Goal: Task Accomplishment & Management: Complete application form

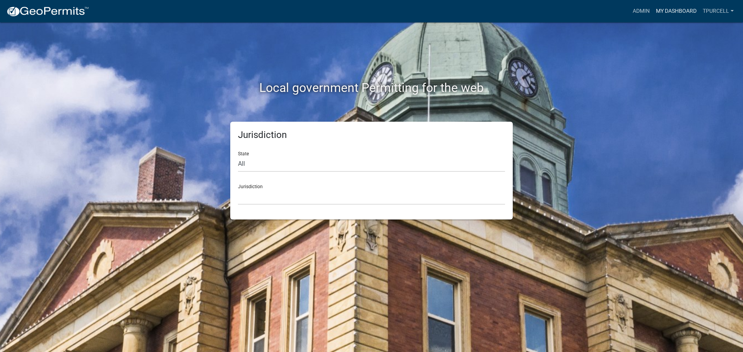
click at [666, 12] on link "My Dashboard" at bounding box center [676, 11] width 47 height 15
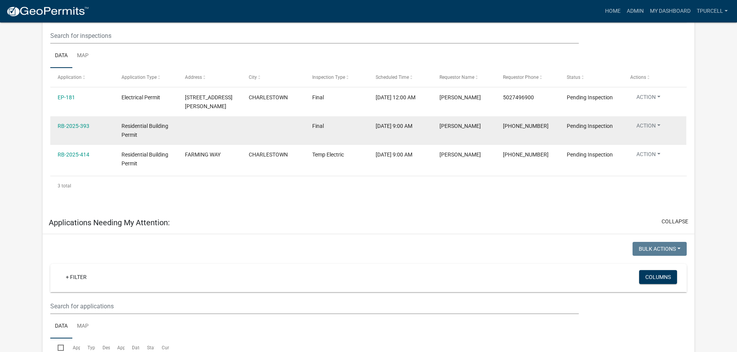
scroll to position [144, 0]
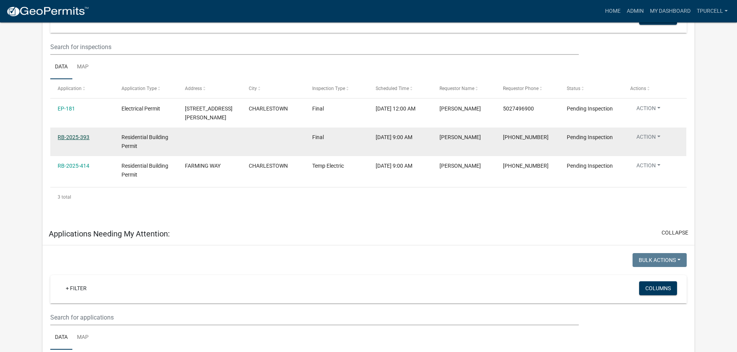
click at [68, 135] on link "RB-2025-393" at bounding box center [74, 137] width 32 height 6
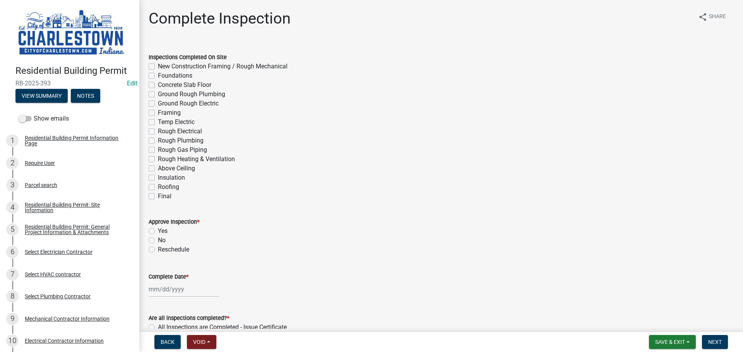
click at [158, 198] on label "Final" at bounding box center [165, 196] width 14 height 9
click at [158, 197] on input "Final" at bounding box center [160, 194] width 5 height 5
checkbox input "true"
checkbox input "false"
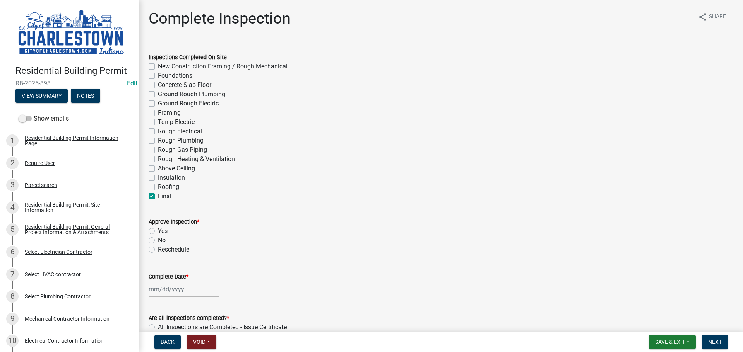
checkbox input "false"
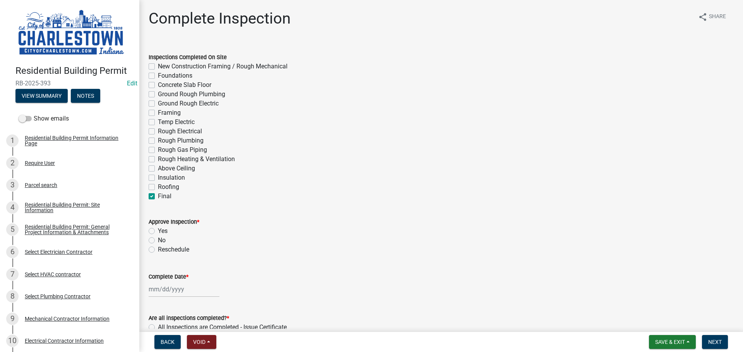
checkbox input "false"
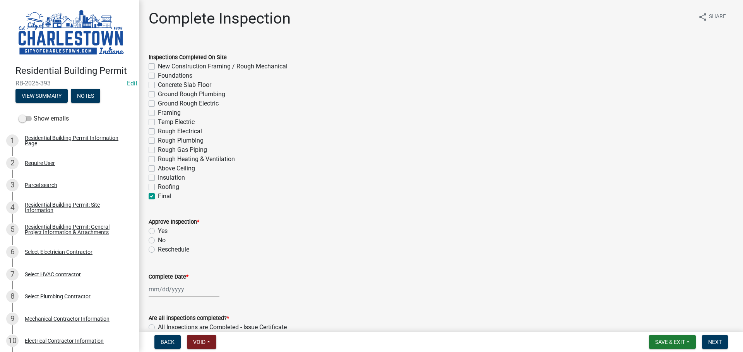
checkbox input "false"
checkbox input "true"
click at [158, 232] on label "Yes" at bounding box center [163, 231] width 10 height 9
click at [158, 232] on input "Yes" at bounding box center [160, 229] width 5 height 5
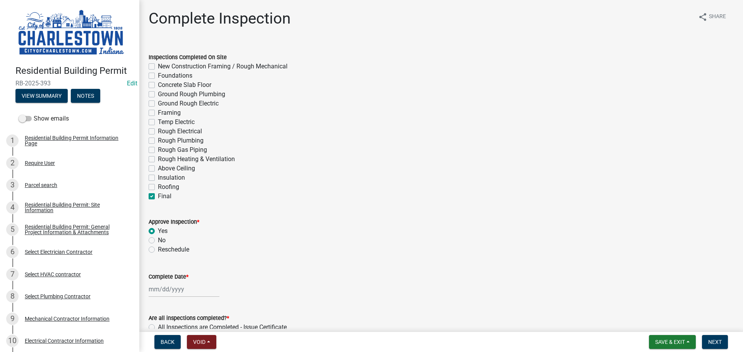
radio input "true"
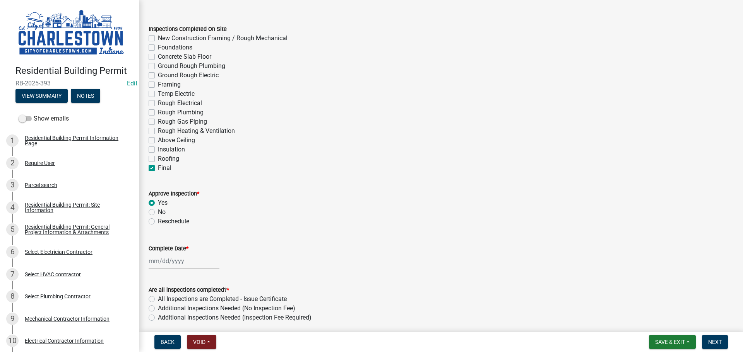
scroll to position [77, 0]
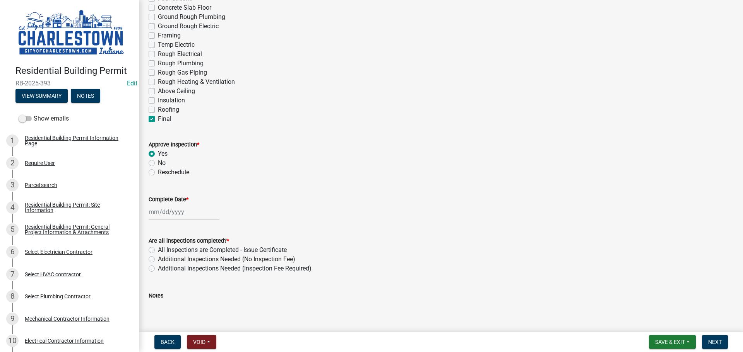
click at [179, 213] on div at bounding box center [184, 212] width 71 height 16
select select "10"
select select "2025"
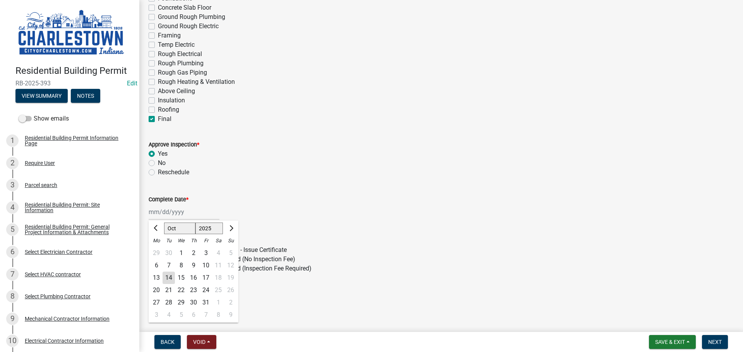
click at [169, 279] on div "14" at bounding box center [168, 278] width 12 height 12
type input "[DATE]"
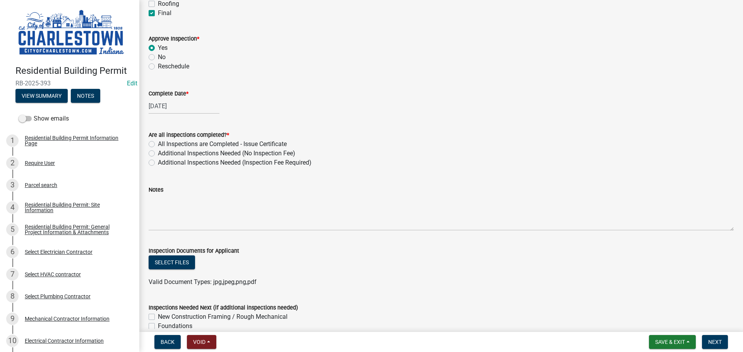
scroll to position [193, 0]
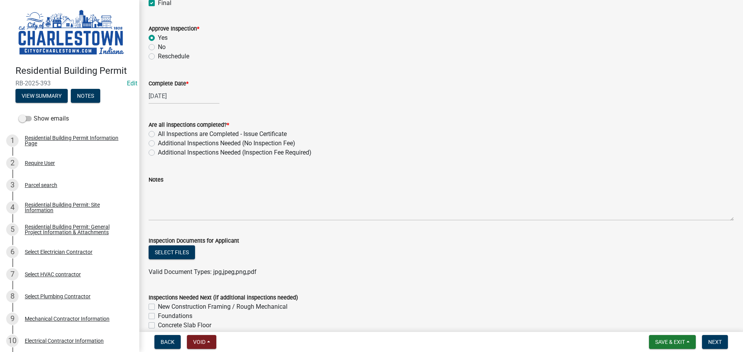
click at [158, 135] on label "All Inspections are Completed - Issue Certificate" at bounding box center [222, 134] width 129 height 9
click at [158, 135] on input "All Inspections are Completed - Issue Certificate" at bounding box center [160, 132] width 5 height 5
radio input "true"
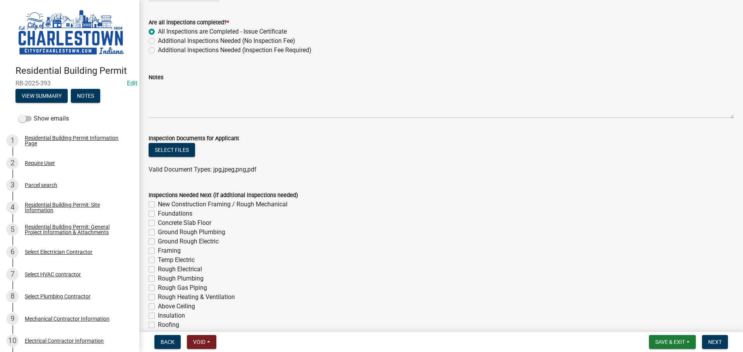
scroll to position [309, 0]
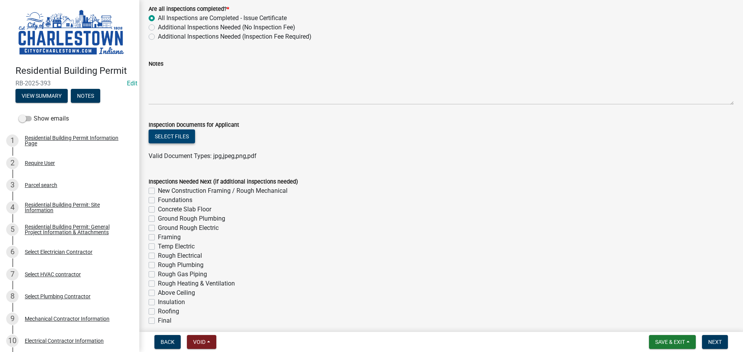
click at [174, 135] on button "Select files" at bounding box center [172, 137] width 46 height 14
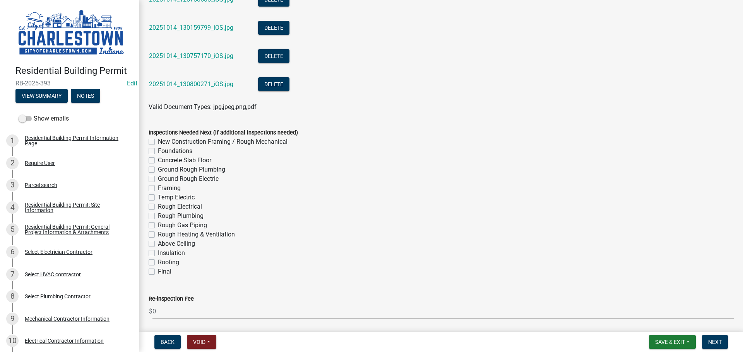
scroll to position [612, 0]
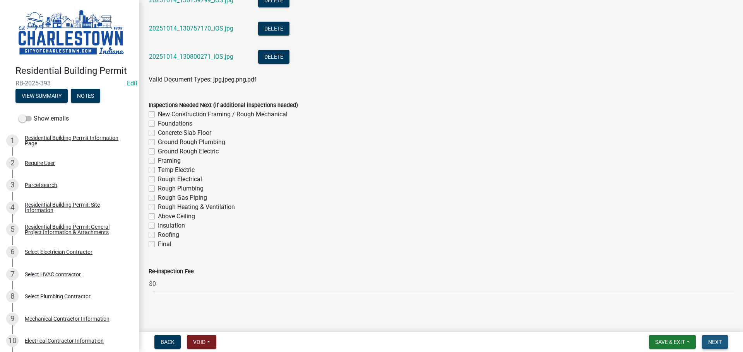
drag, startPoint x: 715, startPoint y: 340, endPoint x: 712, endPoint y: 337, distance: 4.2
click at [714, 339] on span "Next" at bounding box center [715, 342] width 14 height 6
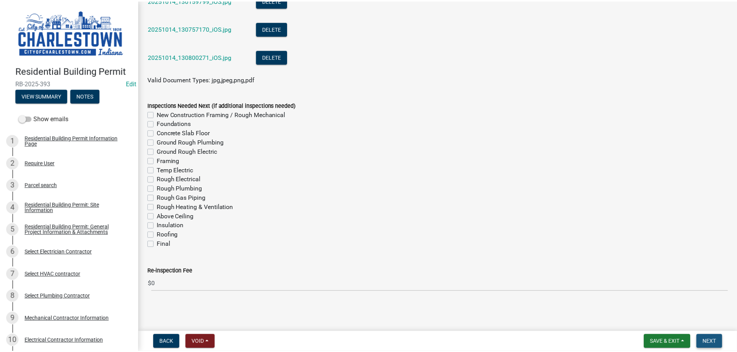
scroll to position [0, 0]
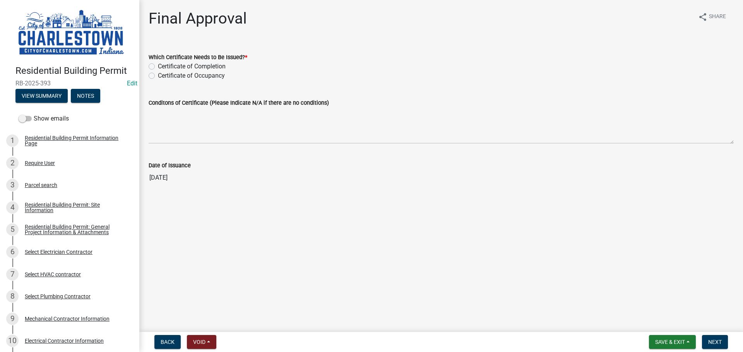
click at [158, 74] on label "Certificate of Occupancy" at bounding box center [191, 75] width 67 height 9
click at [158, 74] on input "Certificate of Occupancy" at bounding box center [160, 73] width 5 height 5
radio input "true"
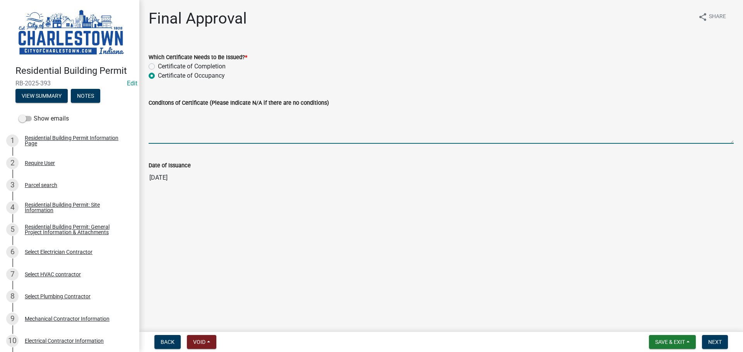
click at [169, 109] on textarea "Conditons of Certificate (Please Indicate N/A if there are no conditions)" at bounding box center [441, 126] width 585 height 36
type textarea "n"
type textarea "N/A SPLASH GAURDS NEEDING PUT IN PLACE"
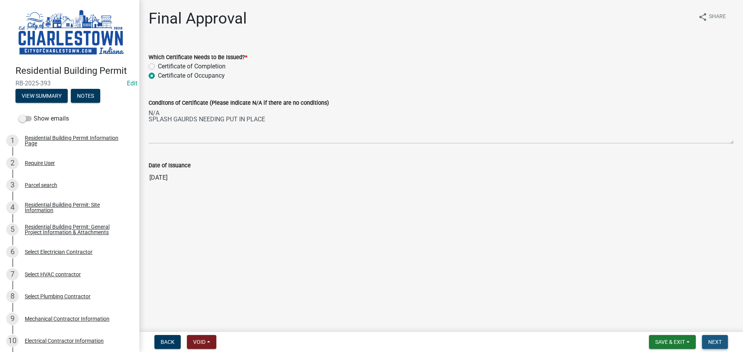
click at [718, 341] on span "Next" at bounding box center [715, 342] width 14 height 6
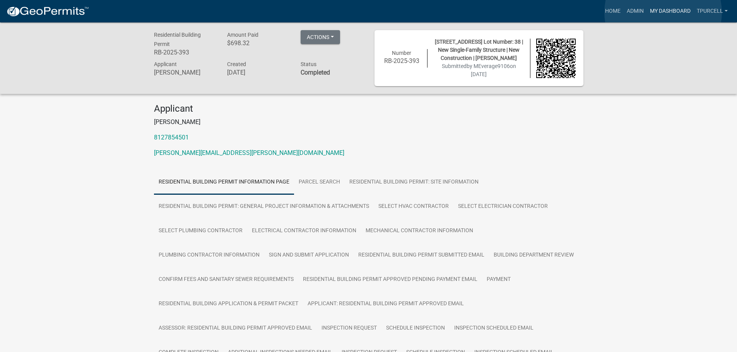
click at [663, 12] on link "My Dashboard" at bounding box center [670, 11] width 47 height 15
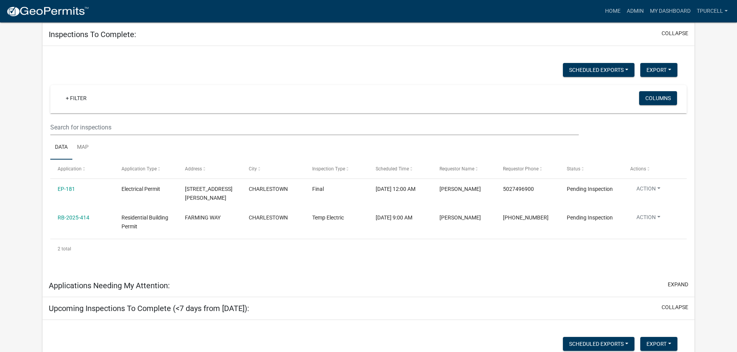
scroll to position [77, 0]
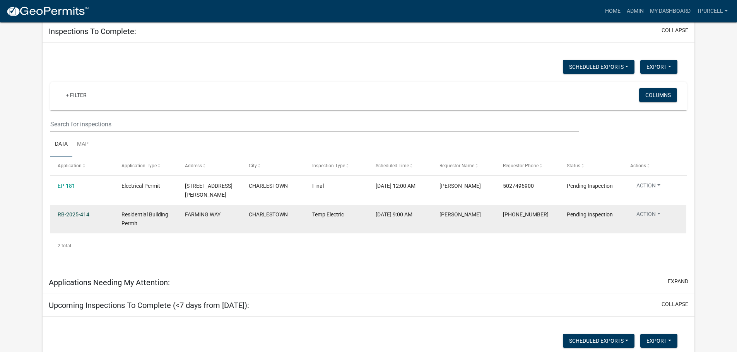
click at [76, 215] on link "RB-2025-414" at bounding box center [74, 215] width 32 height 6
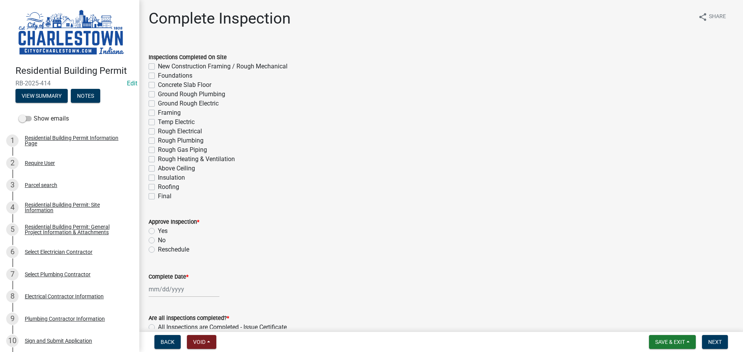
click at [158, 121] on label "Temp Electric" at bounding box center [176, 122] width 37 height 9
click at [158, 121] on input "Temp Electric" at bounding box center [160, 120] width 5 height 5
checkbox input "true"
checkbox input "false"
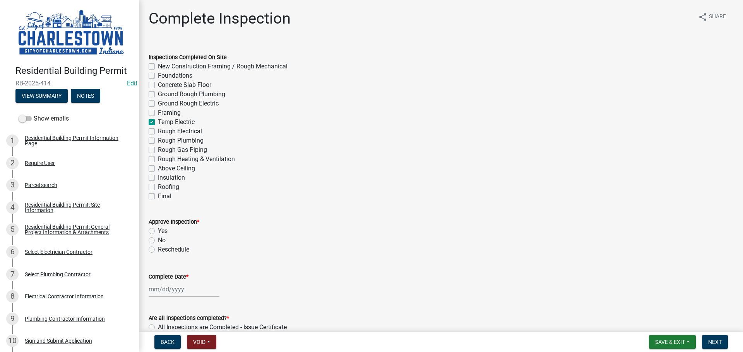
checkbox input "false"
checkbox input "true"
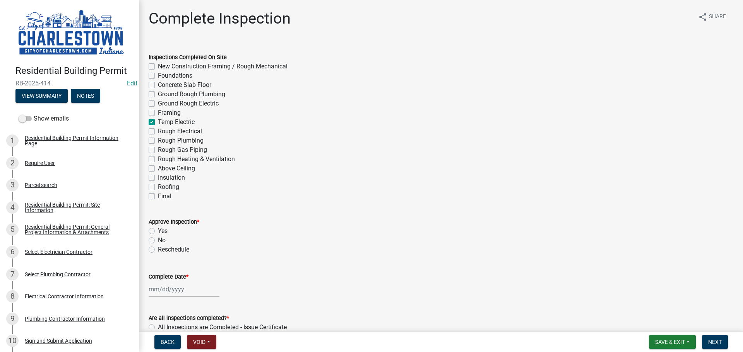
checkbox input "false"
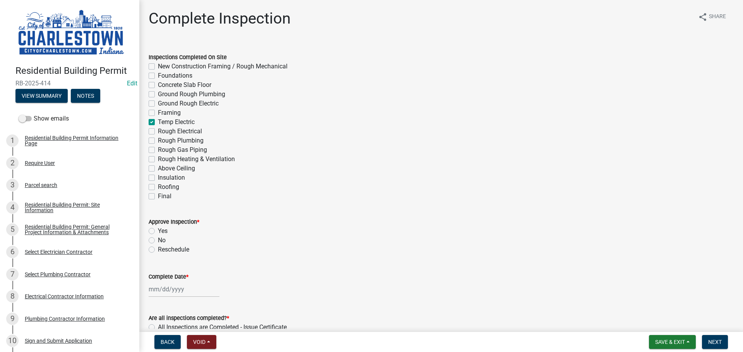
checkbox input "false"
click at [158, 231] on label "Yes" at bounding box center [163, 231] width 10 height 9
click at [158, 231] on input "Yes" at bounding box center [160, 229] width 5 height 5
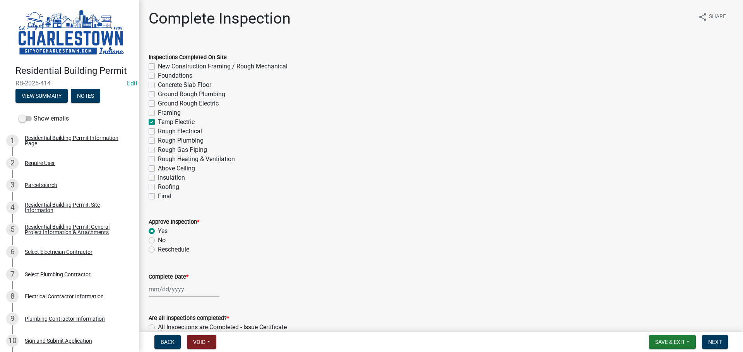
radio input "true"
click at [170, 292] on div at bounding box center [184, 290] width 71 height 16
select select "10"
select select "2025"
click at [166, 237] on div "14" at bounding box center [168, 236] width 12 height 12
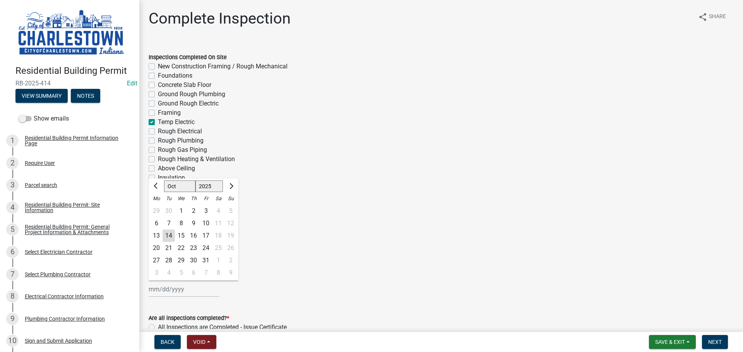
type input "[DATE]"
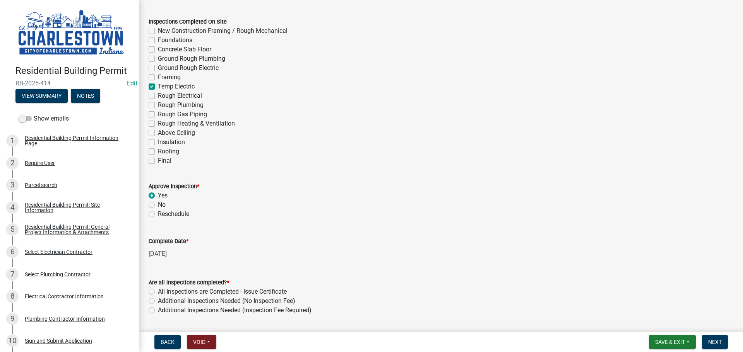
scroll to position [116, 0]
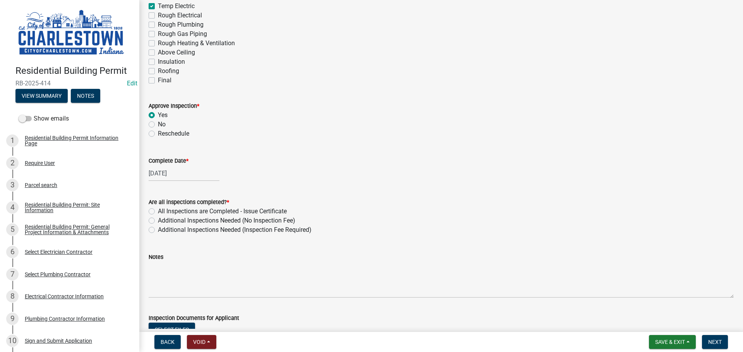
click at [158, 223] on label "Additional Inspections Needed (No Inspection Fee)" at bounding box center [226, 220] width 137 height 9
click at [158, 221] on input "Additional Inspections Needed (No Inspection Fee)" at bounding box center [160, 218] width 5 height 5
radio input "true"
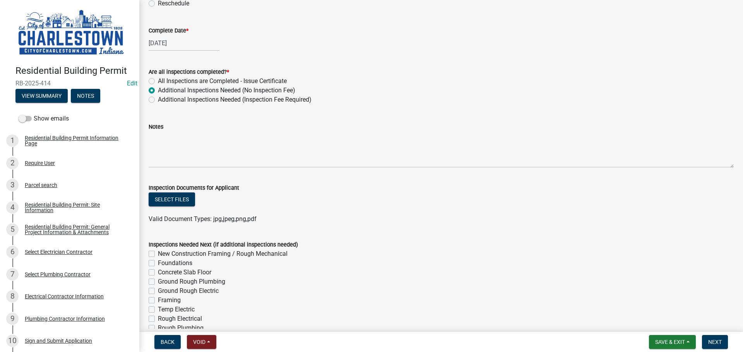
scroll to position [357, 0]
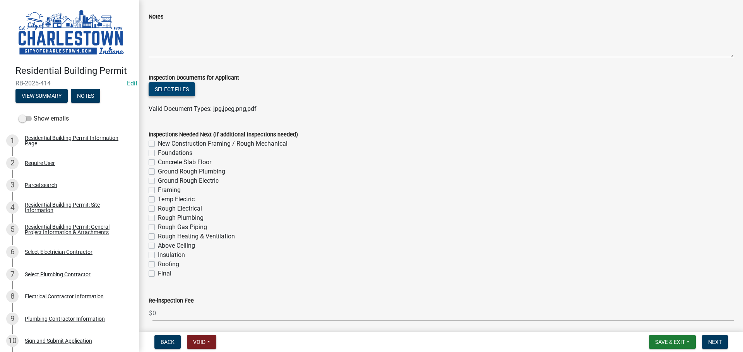
click at [178, 89] on button "Select files" at bounding box center [172, 89] width 46 height 14
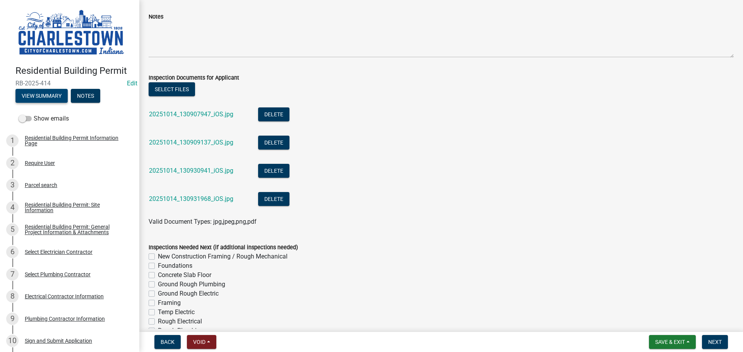
click at [42, 94] on button "View Summary" at bounding box center [41, 96] width 52 height 14
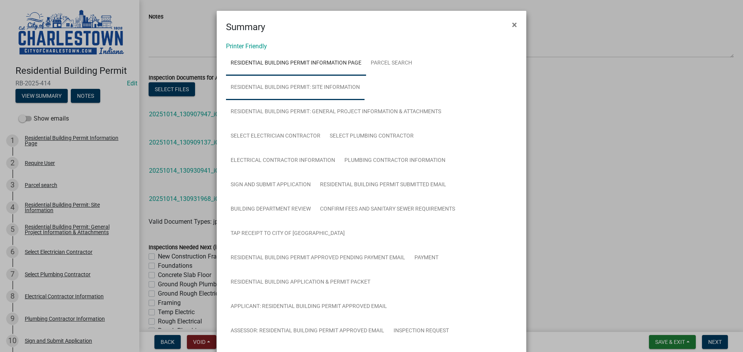
click at [328, 84] on link "Residential Building Permit: Site Information" at bounding box center [295, 87] width 138 height 25
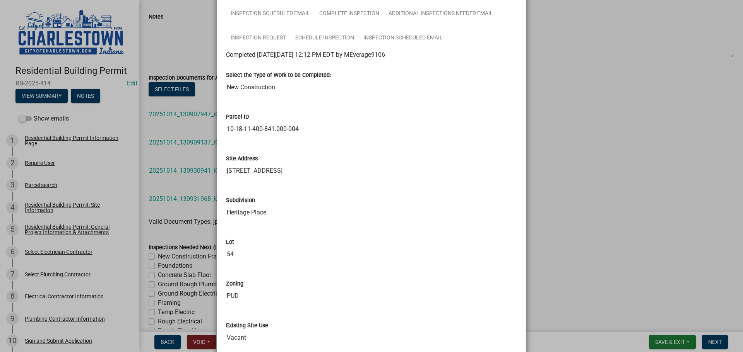
scroll to position [542, 0]
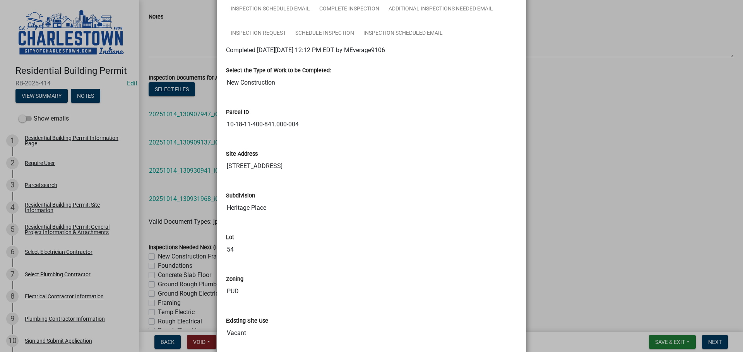
click at [659, 122] on ngb-modal-window "Summary × Printer Friendly Residential Building Permit Information Page Parcel …" at bounding box center [371, 176] width 743 height 352
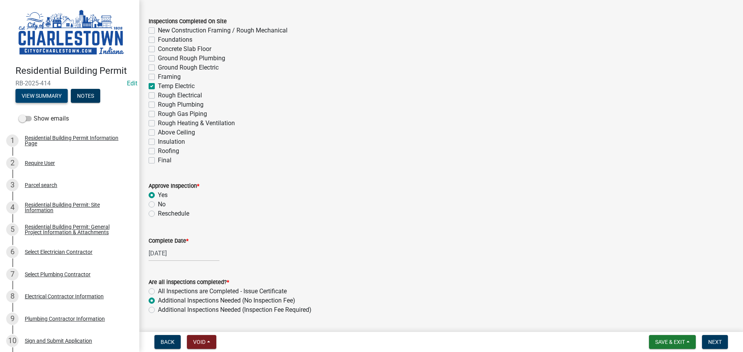
scroll to position [35, 0]
click at [720, 343] on span "Next" at bounding box center [715, 342] width 14 height 6
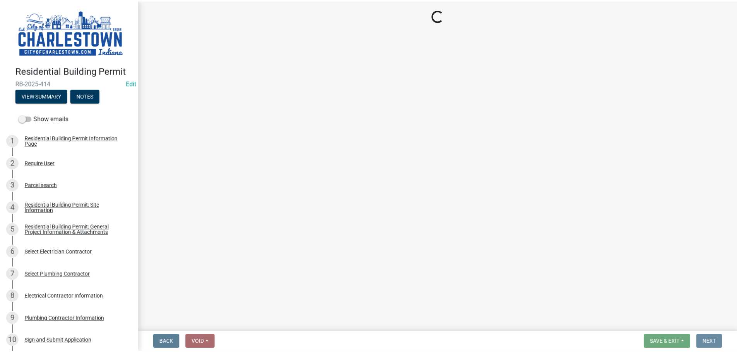
scroll to position [0, 0]
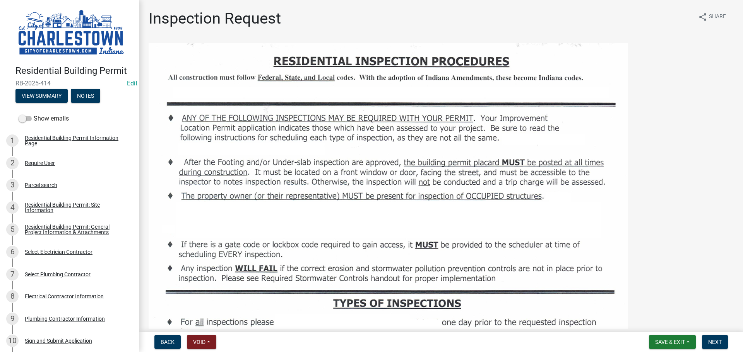
click at [649, 330] on div "Residential Building Permit RB-2025-414 Edit View Summary Notes Show emails 1 R…" at bounding box center [371, 176] width 743 height 352
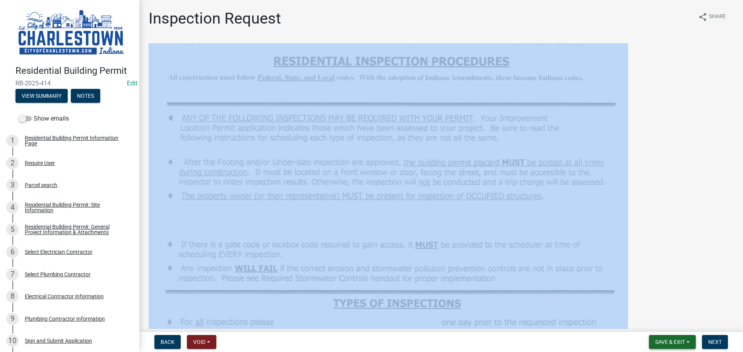
click at [666, 344] on span "Save & Exit" at bounding box center [670, 342] width 30 height 6
click at [667, 324] on button "Save & Exit" at bounding box center [665, 322] width 62 height 19
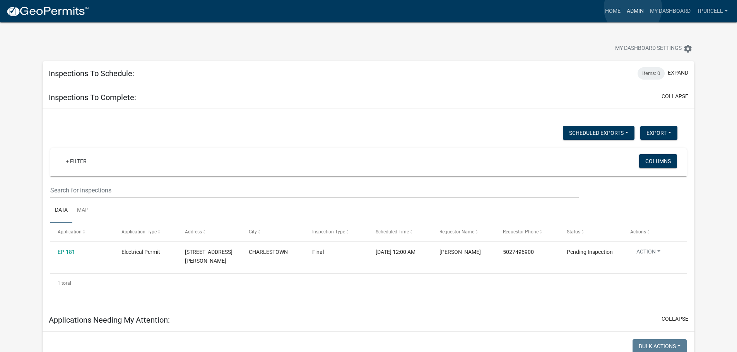
click at [633, 8] on link "Admin" at bounding box center [635, 11] width 23 height 15
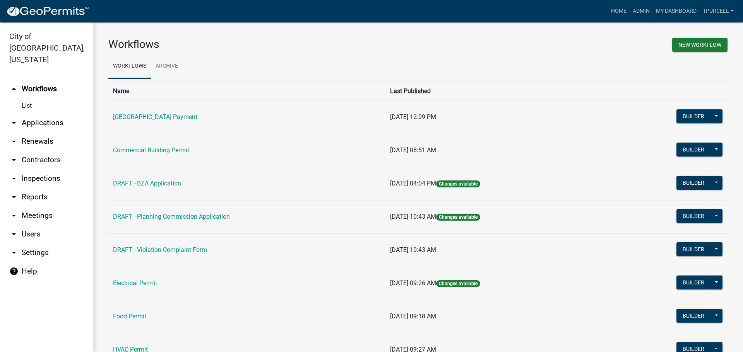
click at [37, 114] on link "arrow_drop_down Applications" at bounding box center [46, 123] width 93 height 19
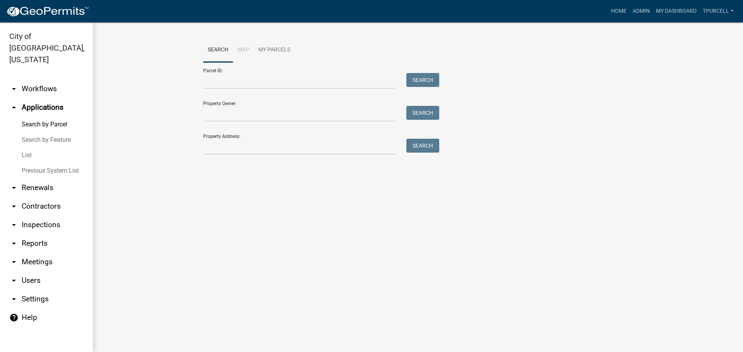
click at [29, 148] on link "List" at bounding box center [46, 155] width 93 height 15
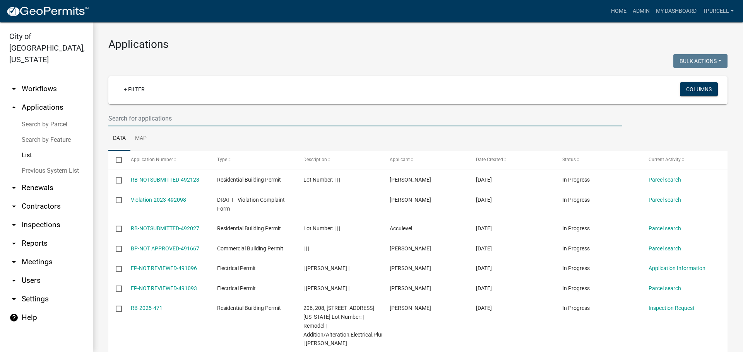
click at [144, 119] on input "text" at bounding box center [365, 119] width 514 height 16
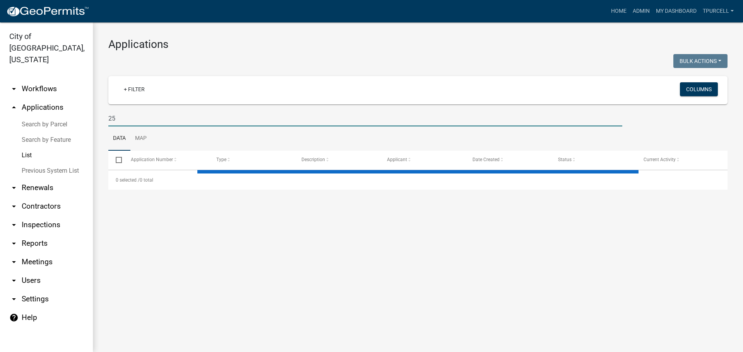
type input "2"
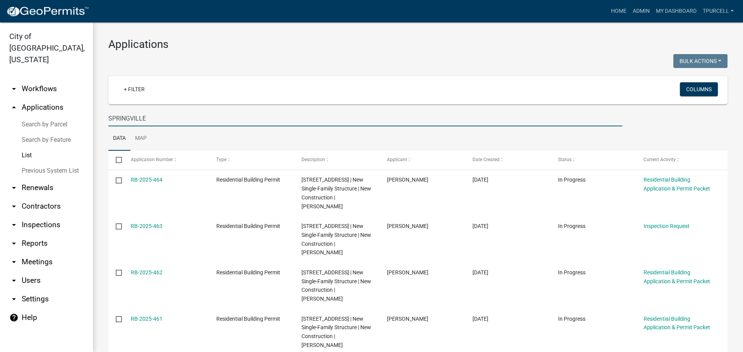
type input "SPRINGVILLE"
